Goal: Communication & Community: Answer question/provide support

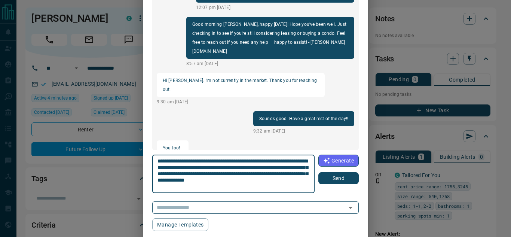
scroll to position [111, 0]
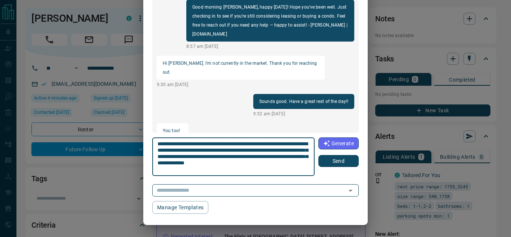
click at [300, 155] on textarea "**********" at bounding box center [234, 157] width 152 height 32
type textarea "**********"
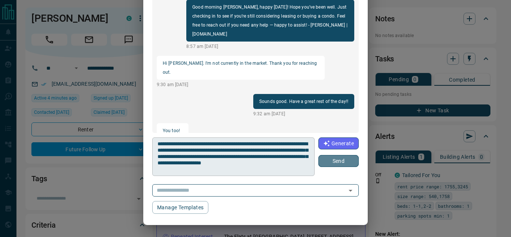
drag, startPoint x: 334, startPoint y: 161, endPoint x: 300, endPoint y: 168, distance: 35.2
click at [334, 161] on button "Send" at bounding box center [339, 161] width 40 height 12
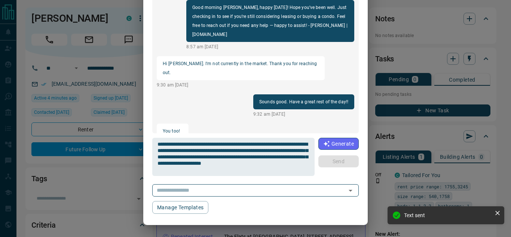
scroll to position [395, 0]
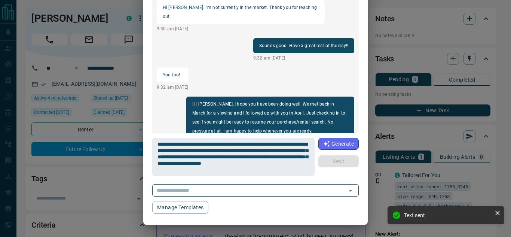
click at [113, 190] on div "Message History [PERSON_NAME] [PHONE_NUMBER] Hi [PERSON_NAME], this is [PERSON_…" at bounding box center [255, 118] width 511 height 237
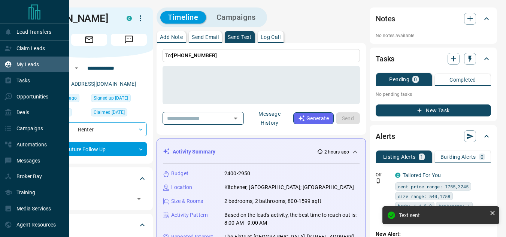
click at [7, 60] on div "My Leads" at bounding box center [21, 64] width 34 height 12
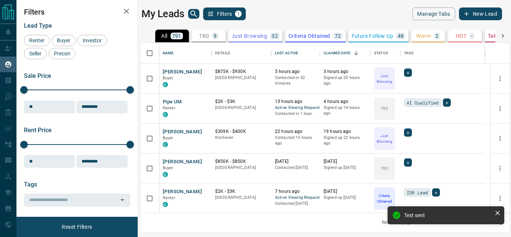
scroll to position [164, 364]
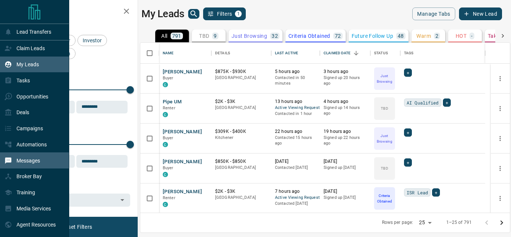
click at [20, 167] on div "Messages" at bounding box center [22, 160] width 36 height 12
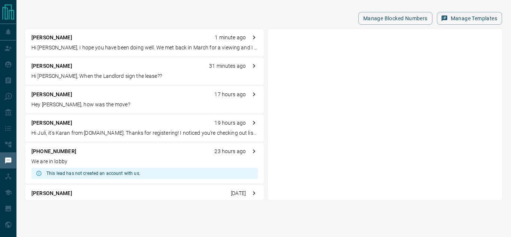
click at [87, 71] on div "[PERSON_NAME] 31 minutes ago Hi [PERSON_NAME], When the Landlord sign the lease…" at bounding box center [144, 71] width 238 height 27
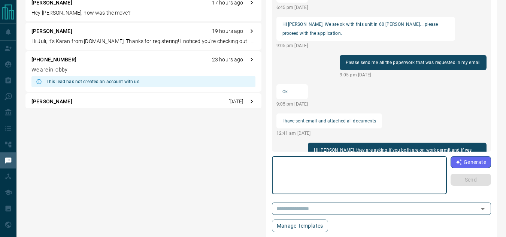
scroll to position [881, 0]
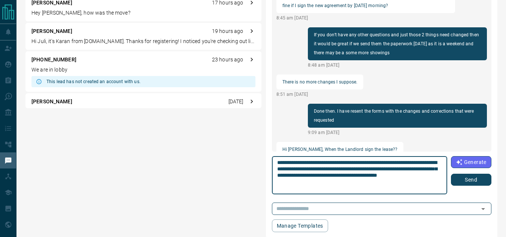
type textarea "**********"
click at [461, 180] on button "Send" at bounding box center [471, 180] width 40 height 12
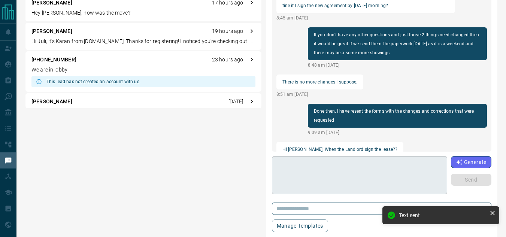
scroll to position [899, 0]
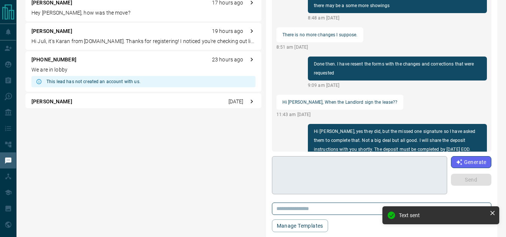
click at [357, 171] on textarea at bounding box center [359, 175] width 165 height 32
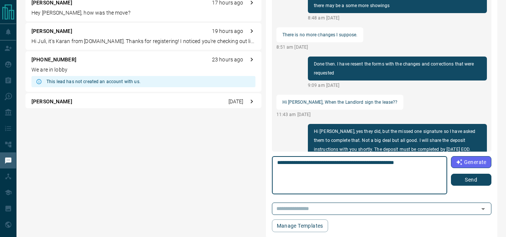
click at [423, 165] on textarea "**********" at bounding box center [359, 175] width 165 height 32
type textarea "**********"
click at [467, 176] on button "Send" at bounding box center [471, 180] width 40 height 12
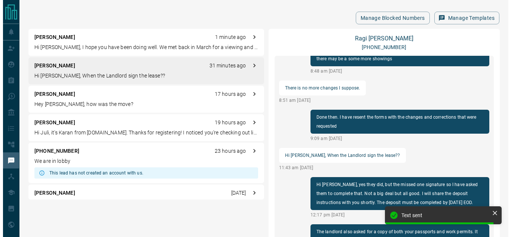
scroll to position [0, 0]
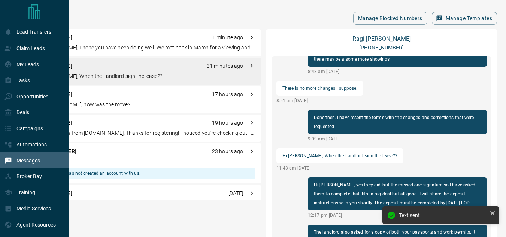
drag, startPoint x: 6, startPoint y: 60, endPoint x: 42, endPoint y: 2, distance: 68.8
click at [6, 60] on div "My Leads" at bounding box center [21, 64] width 34 height 12
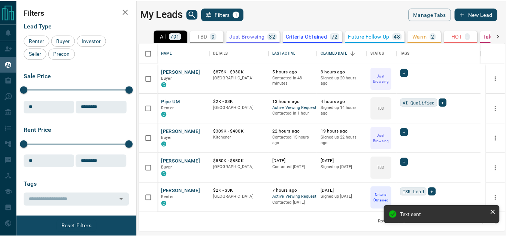
scroll to position [164, 364]
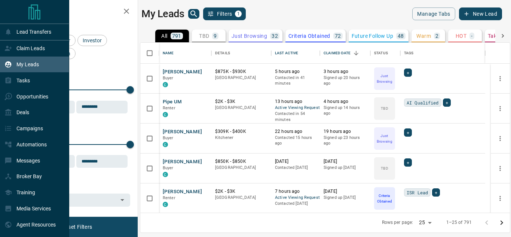
drag, startPoint x: 12, startPoint y: 65, endPoint x: 13, endPoint y: 60, distance: 6.2
click at [12, 65] on div "My Leads" at bounding box center [21, 64] width 34 height 12
click at [22, 39] on div "Lead Transfers" at bounding box center [34, 32] width 69 height 16
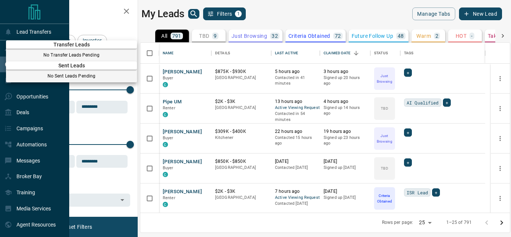
click at [4, 58] on div at bounding box center [255, 118] width 511 height 237
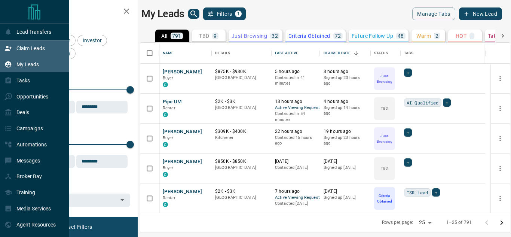
click at [18, 48] on p "Claim Leads" at bounding box center [30, 48] width 28 height 6
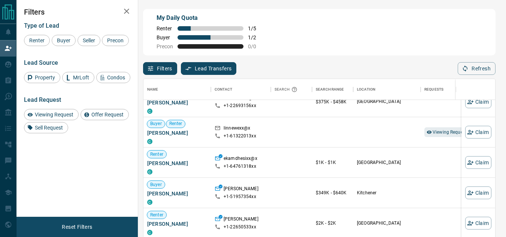
scroll to position [112, 0]
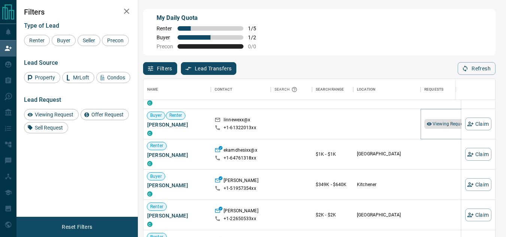
click at [443, 127] on span "Viewing Request ( 1 )" at bounding box center [452, 123] width 41 height 5
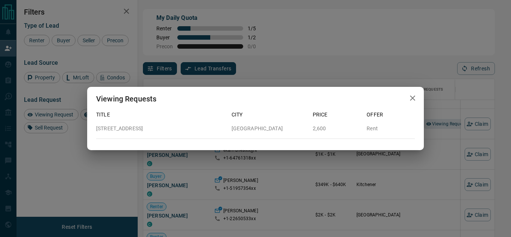
click at [413, 99] on icon "button" at bounding box center [412, 97] width 5 height 5
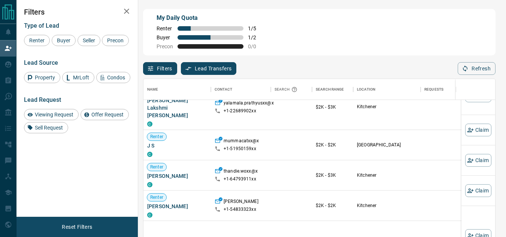
scroll to position [561, 0]
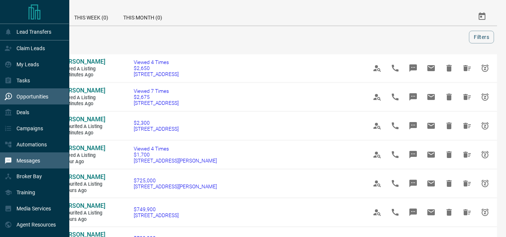
click at [31, 159] on div "Messages" at bounding box center [22, 160] width 36 height 12
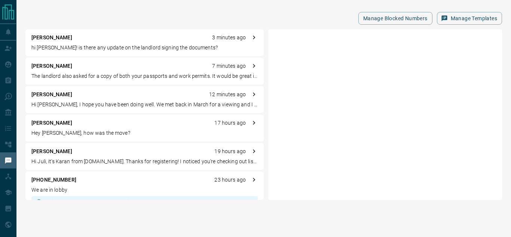
click at [76, 50] on p "hi karan! is there any update on the landlord signing the documents?" at bounding box center [144, 48] width 226 height 8
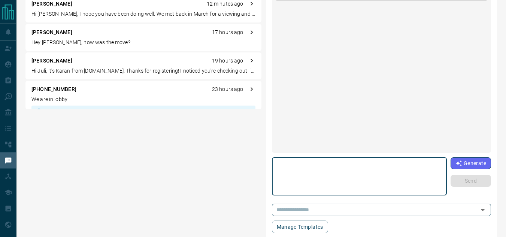
scroll to position [92, 0]
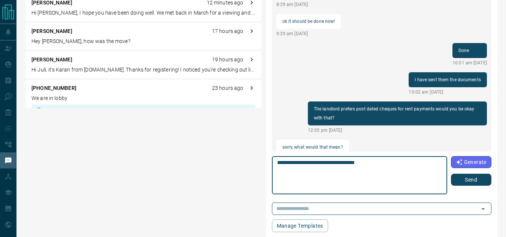
click at [357, 162] on textarea "**********" at bounding box center [359, 175] width 165 height 32
type textarea "**********"
click at [466, 184] on button "Send" at bounding box center [471, 180] width 40 height 12
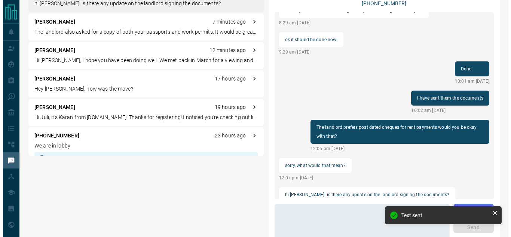
scroll to position [0, 0]
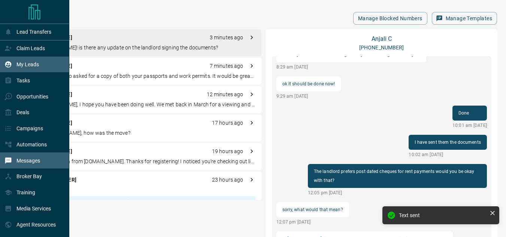
drag, startPoint x: 12, startPoint y: 64, endPoint x: 36, endPoint y: 64, distance: 24.0
click at [12, 64] on icon at bounding box center [7, 64] width 7 height 7
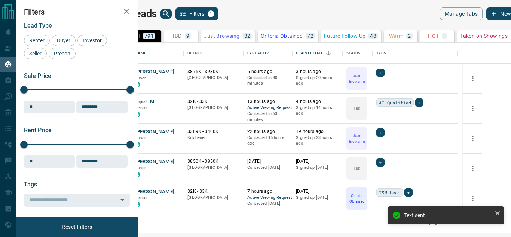
scroll to position [164, 364]
